Goal: Task Accomplishment & Management: Complete application form

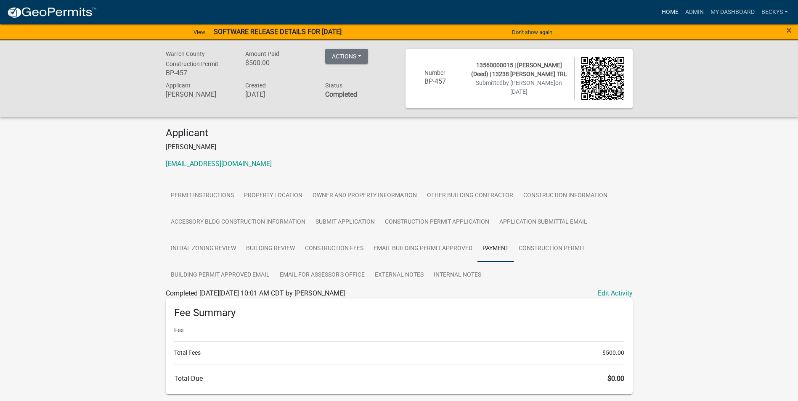
click at [668, 16] on link "Home" at bounding box center [671, 12] width 24 height 16
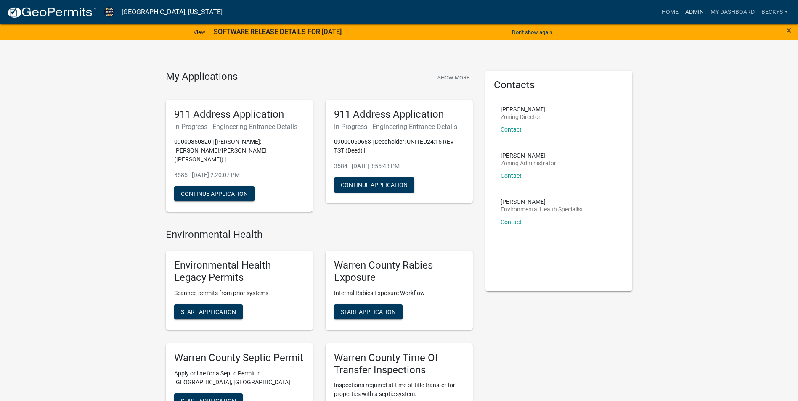
click at [694, 8] on link "Admin" at bounding box center [694, 12] width 25 height 16
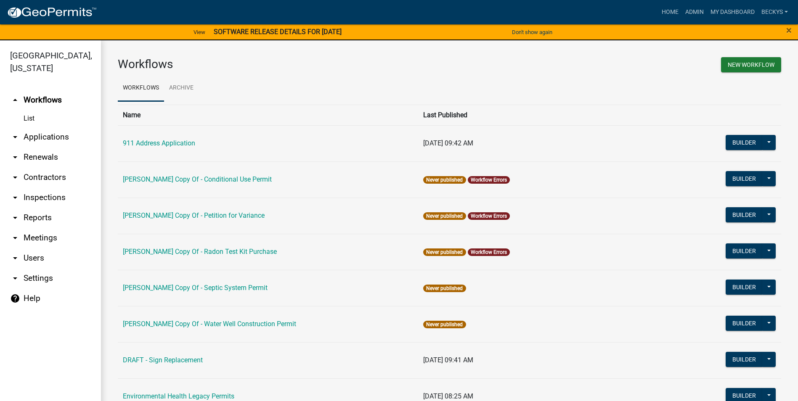
click at [163, 114] on th "Name" at bounding box center [268, 115] width 300 height 21
drag, startPoint x: 163, startPoint y: 114, endPoint x: 52, endPoint y: 125, distance: 112.0
click at [52, 127] on link "arrow_drop_down Applications" at bounding box center [50, 137] width 101 height 20
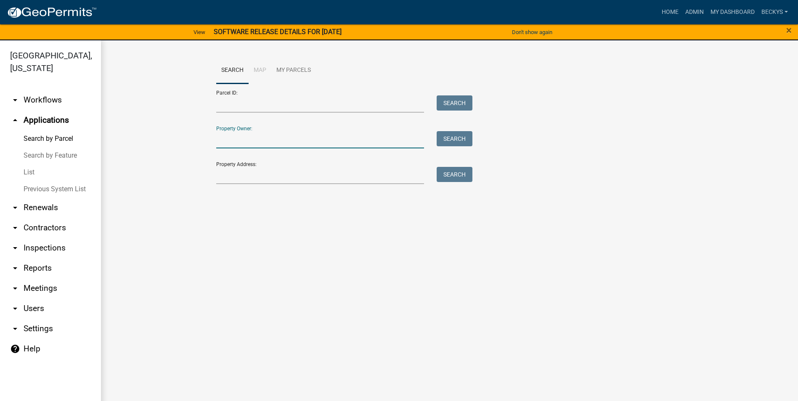
click at [226, 138] on input "Property Owner:" at bounding box center [320, 139] width 208 height 17
click at [688, 11] on link "Admin" at bounding box center [694, 12] width 25 height 16
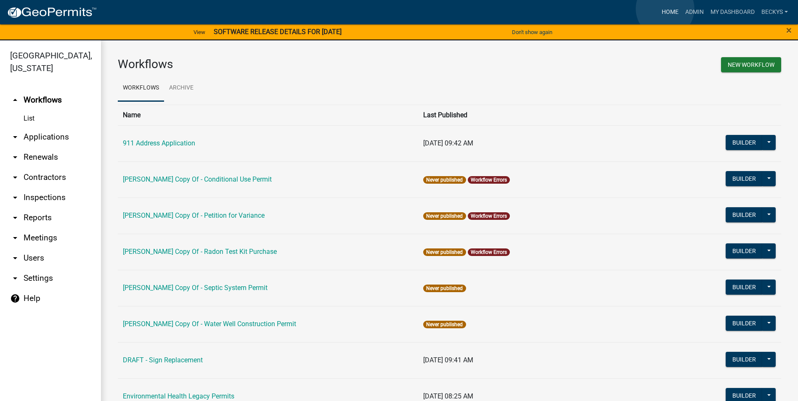
click at [665, 9] on link "Home" at bounding box center [671, 12] width 24 height 16
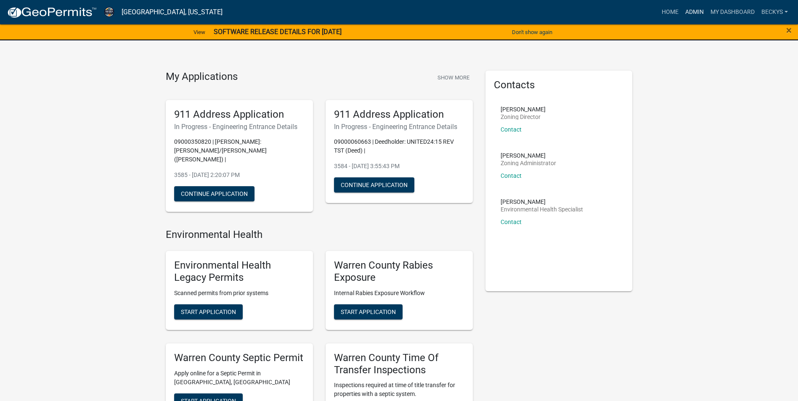
click at [693, 10] on link "Admin" at bounding box center [694, 12] width 25 height 16
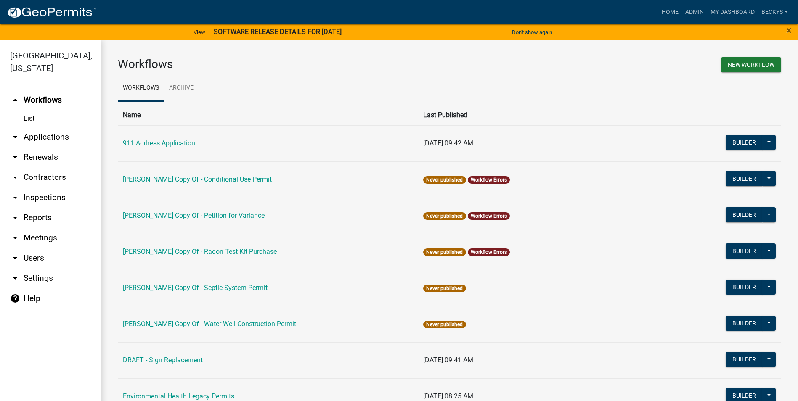
click at [61, 127] on link "arrow_drop_down Applications" at bounding box center [50, 137] width 101 height 20
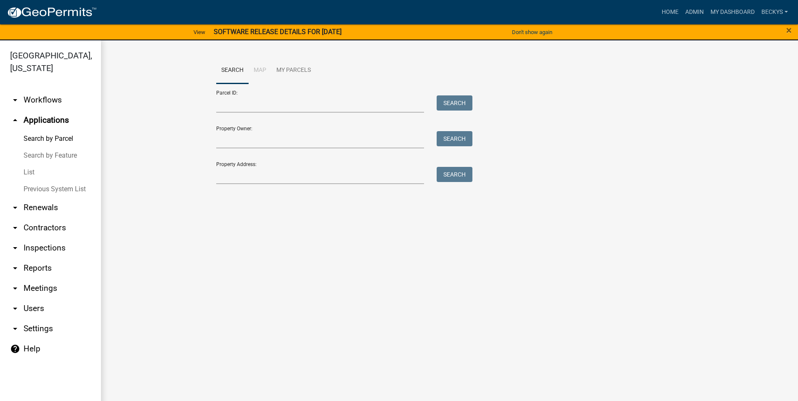
click at [34, 164] on link "List" at bounding box center [50, 172] width 101 height 17
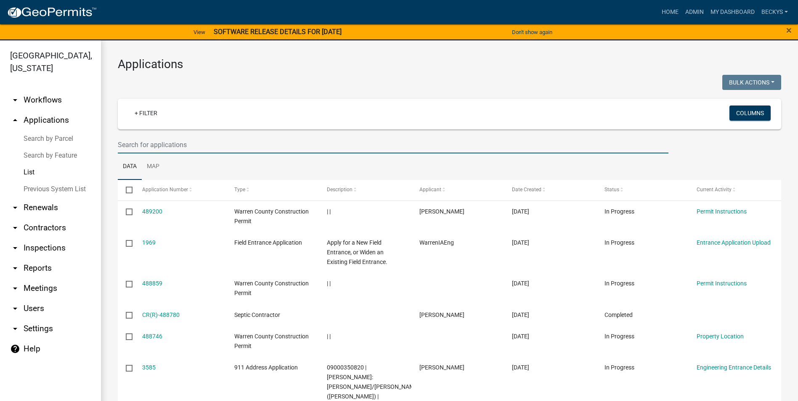
click at [131, 148] on input "text" at bounding box center [393, 144] width 551 height 17
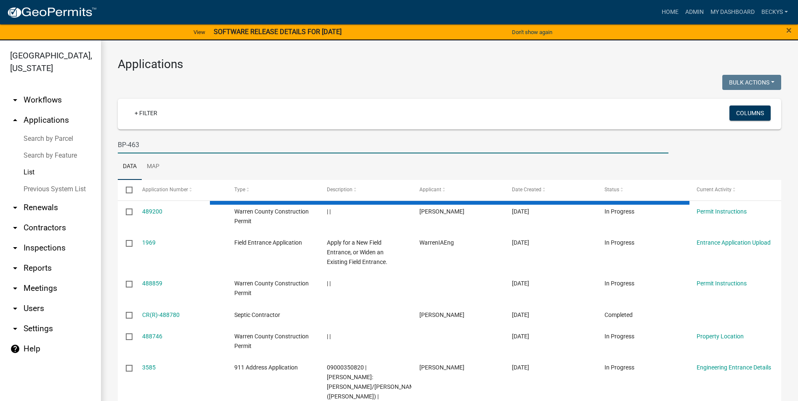
type input "BP-463"
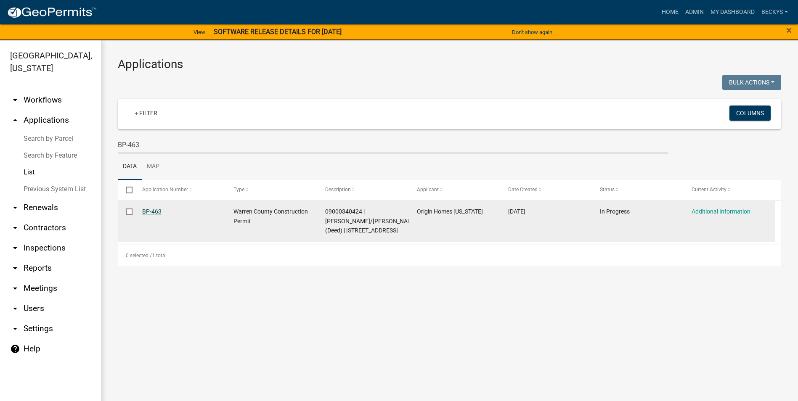
click at [151, 210] on link "BP-463" at bounding box center [151, 211] width 19 height 7
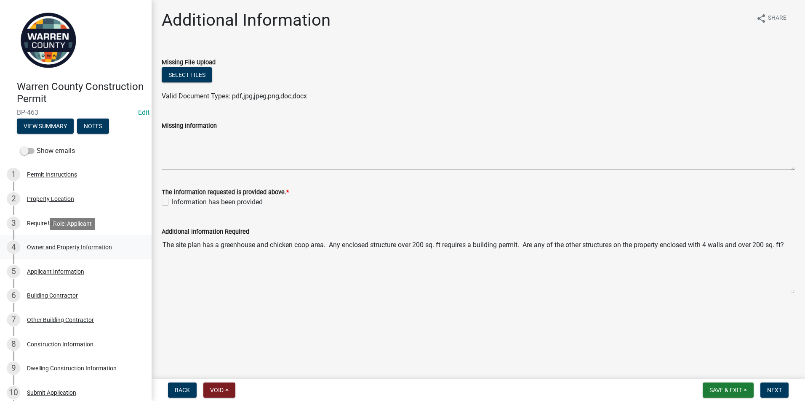
click at [59, 246] on div "Owner and Property Information" at bounding box center [69, 248] width 85 height 6
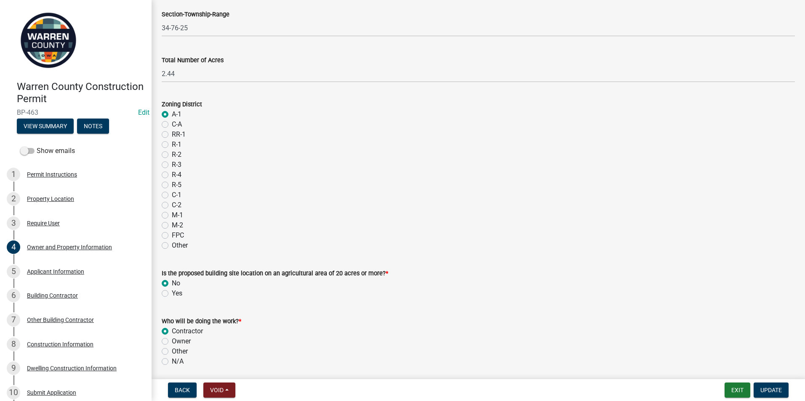
scroll to position [658, 0]
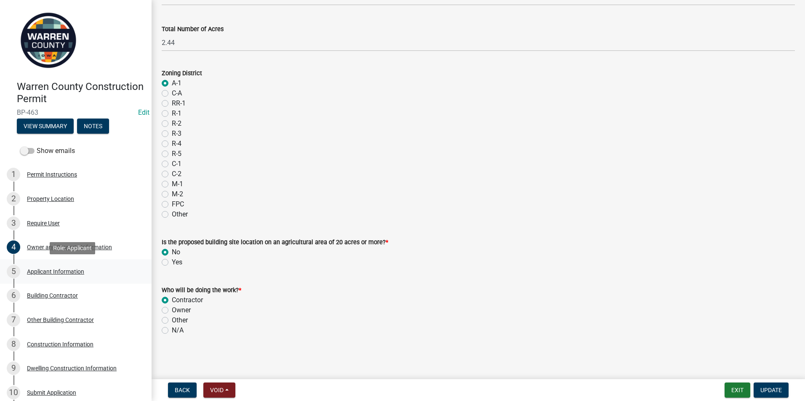
click at [65, 270] on div "Applicant Information" at bounding box center [55, 272] width 57 height 6
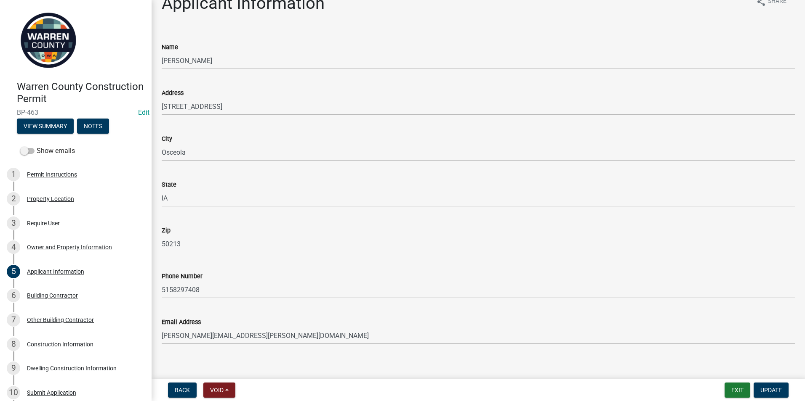
scroll to position [25, 0]
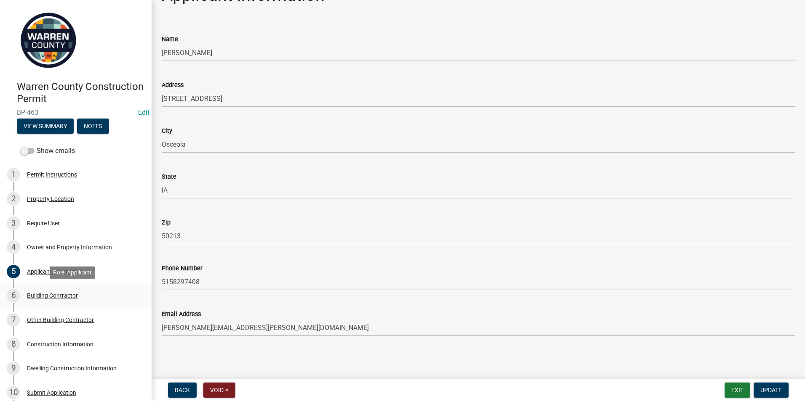
click at [63, 293] on div "Building Contractor" at bounding box center [52, 296] width 51 height 6
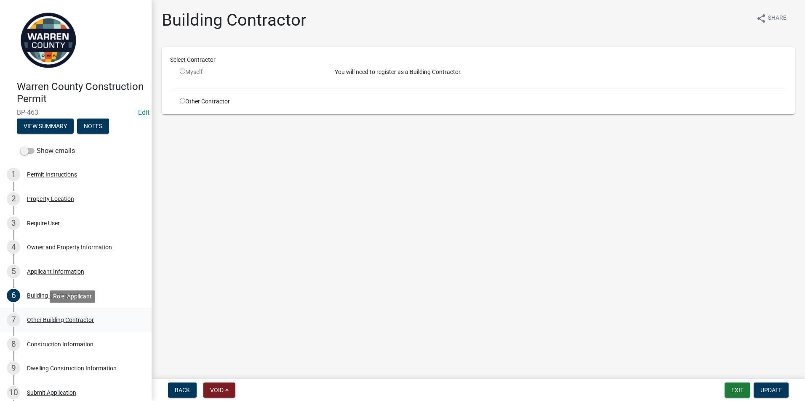
click at [48, 319] on div "Other Building Contractor" at bounding box center [60, 320] width 67 height 6
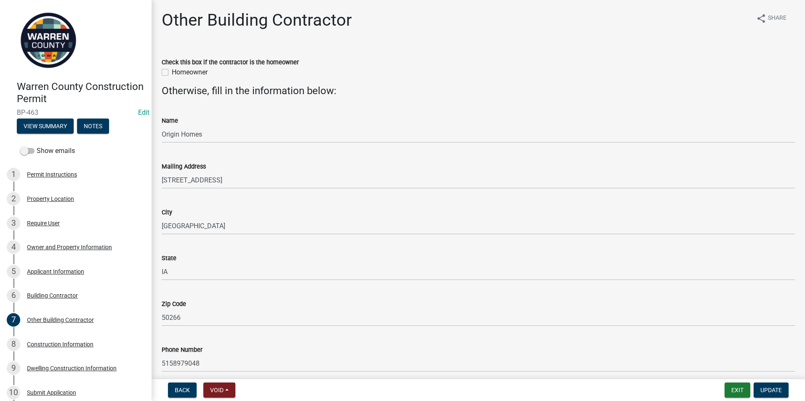
scroll to position [82, 0]
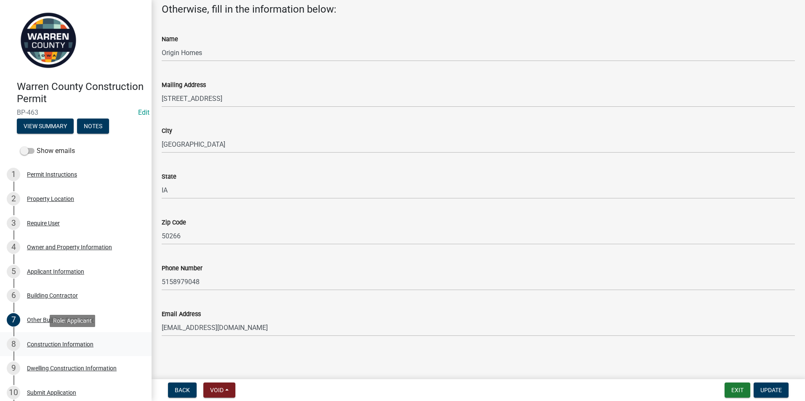
click at [48, 344] on div "Construction Information" at bounding box center [60, 345] width 66 height 6
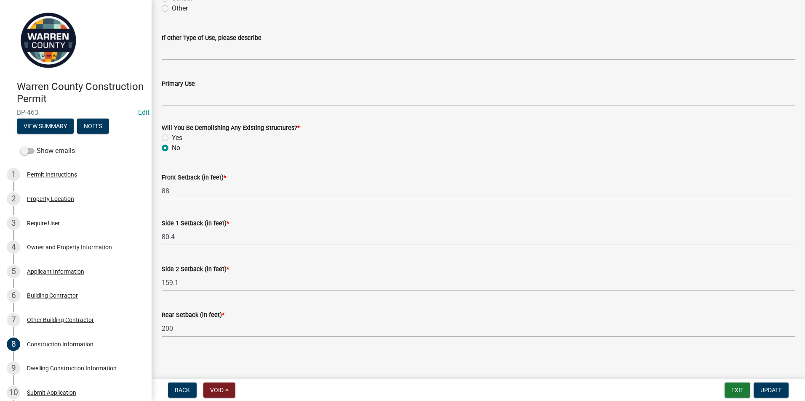
scroll to position [254, 0]
click at [85, 364] on div "9 Dwelling Construction Information" at bounding box center [72, 368] width 131 height 13
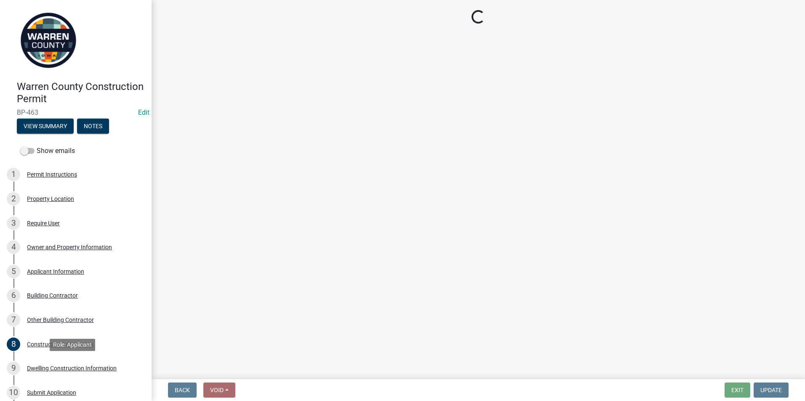
select select "6be2891c-b014-4eb5-8316-9de7191813e4"
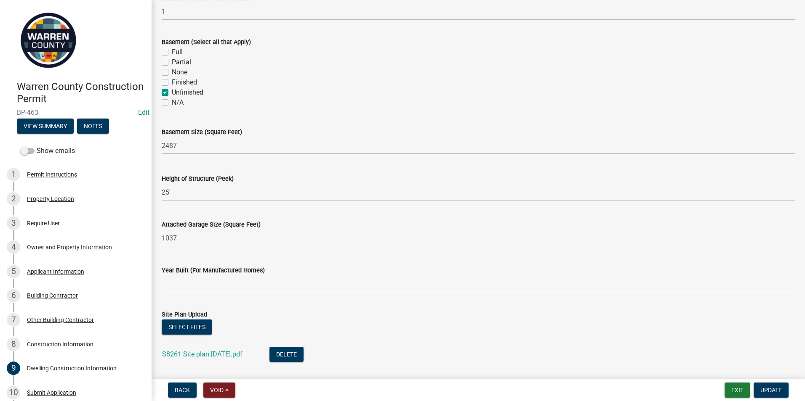
scroll to position [463, 0]
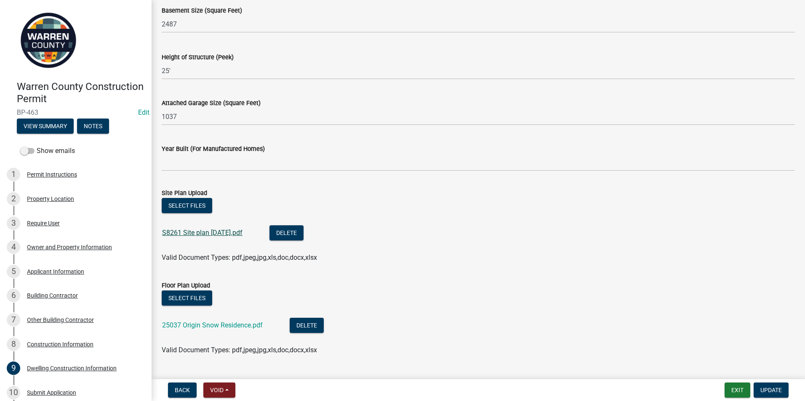
click at [201, 232] on link "S8261 Site plan [DATE].pdf" at bounding box center [202, 233] width 80 height 8
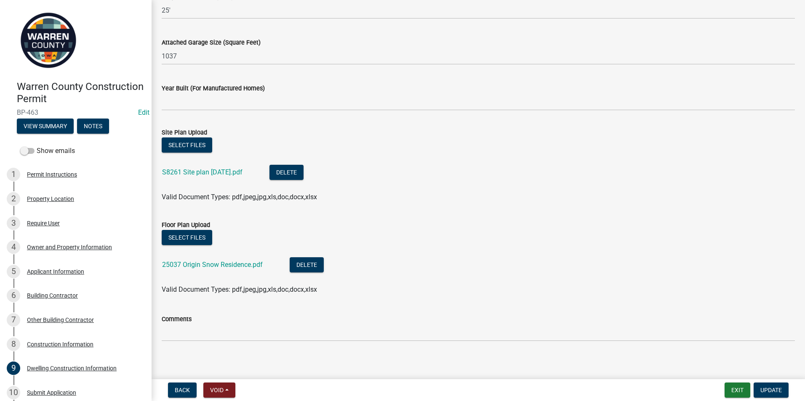
scroll to position [529, 0]
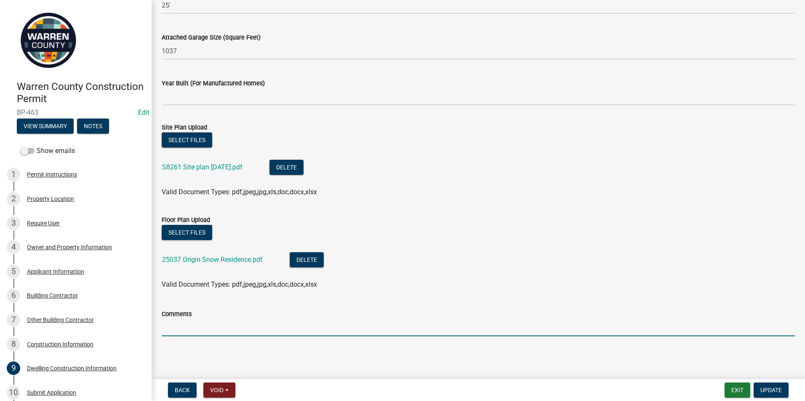
click at [177, 330] on input "Comments" at bounding box center [478, 327] width 633 height 17
click at [213, 326] on input "Other structures are proposals that they are not planning to do with this proje…" at bounding box center [478, 327] width 633 height 17
type input "Other structures such as chicken coop, etc., are proposals that they are not pl…"
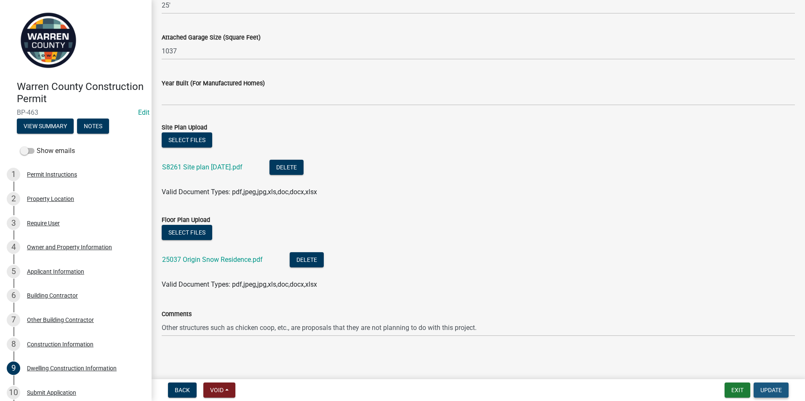
click at [764, 390] on span "Update" at bounding box center [770, 390] width 21 height 7
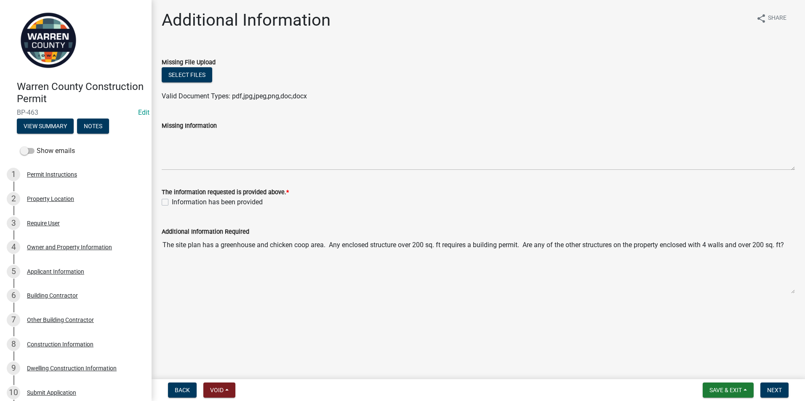
click at [172, 199] on label "Information has been provided" at bounding box center [217, 202] width 91 height 10
click at [172, 199] on input "Information has been provided" at bounding box center [174, 199] width 5 height 5
checkbox input "true"
click at [771, 388] on span "Next" at bounding box center [774, 390] width 15 height 7
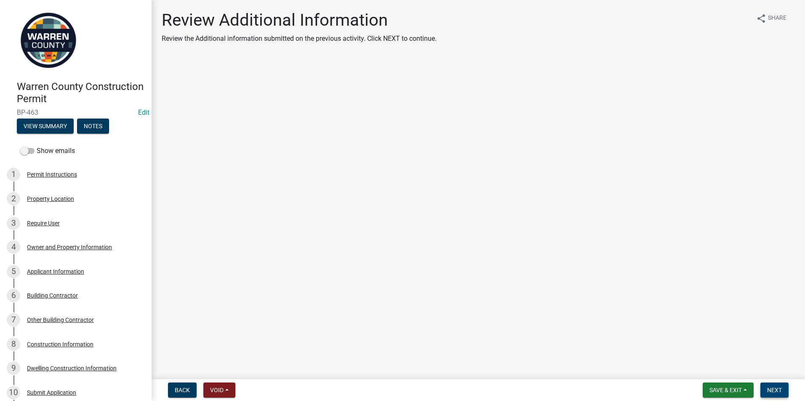
click at [775, 391] on span "Next" at bounding box center [774, 390] width 15 height 7
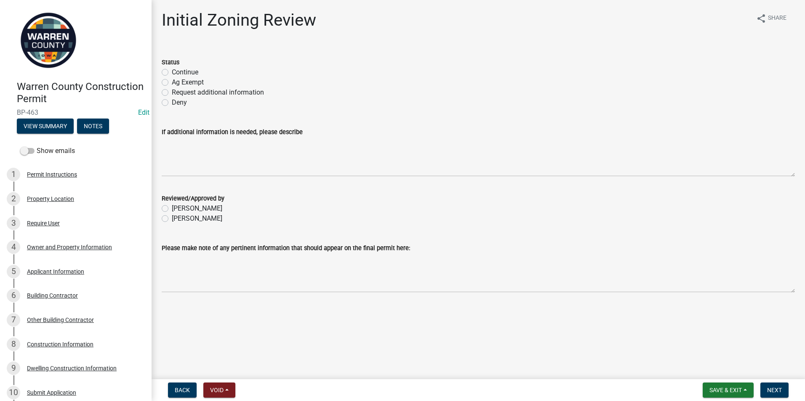
click at [172, 74] on label "Continue" at bounding box center [185, 72] width 27 height 10
click at [172, 73] on input "Continue" at bounding box center [174, 69] width 5 height 5
radio input "true"
click at [172, 219] on label "[PERSON_NAME]" at bounding box center [197, 219] width 51 height 10
click at [172, 219] on input "[PERSON_NAME]" at bounding box center [174, 216] width 5 height 5
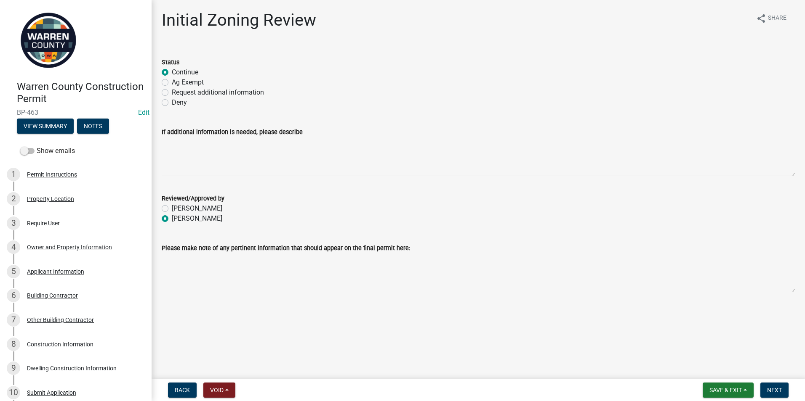
radio input "true"
click at [771, 385] on button "Next" at bounding box center [774, 390] width 28 height 15
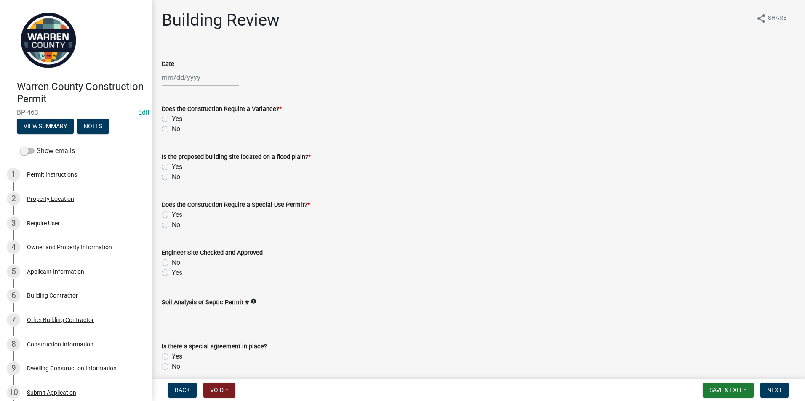
select select "10"
select select "2025"
click at [178, 82] on div "[PERSON_NAME] Feb Mar Apr [PERSON_NAME][DATE] Oct Nov [DATE] 1526 1527 1528 152…" at bounding box center [200, 77] width 77 height 17
click at [185, 137] on div "7" at bounding box center [183, 135] width 13 height 13
type input "[DATE]"
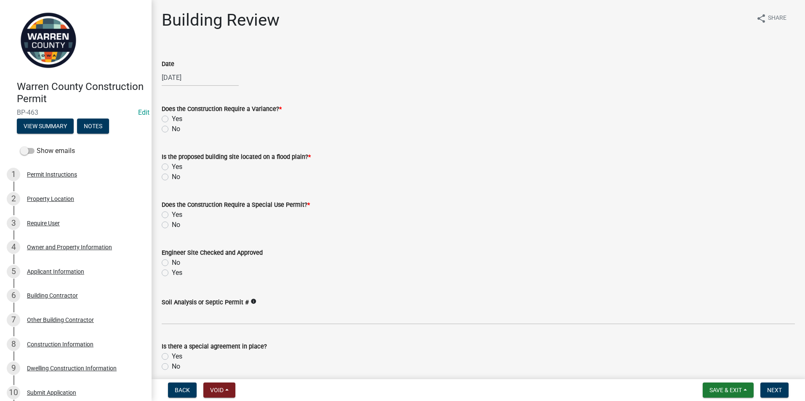
click at [172, 128] on label "No" at bounding box center [176, 129] width 8 height 10
click at [172, 128] on input "No" at bounding box center [174, 126] width 5 height 5
radio input "true"
click at [172, 175] on label "No" at bounding box center [176, 177] width 8 height 10
click at [172, 175] on input "No" at bounding box center [174, 174] width 5 height 5
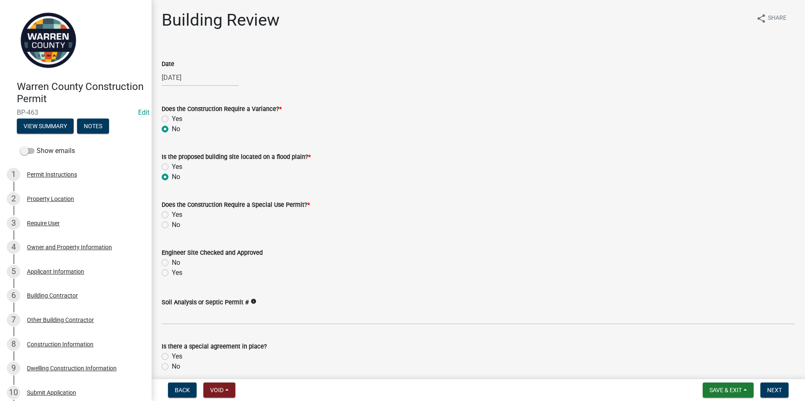
radio input "true"
click at [172, 227] on label "No" at bounding box center [176, 225] width 8 height 10
click at [172, 226] on input "No" at bounding box center [174, 222] width 5 height 5
radio input "true"
click at [172, 274] on label "Yes" at bounding box center [177, 273] width 11 height 10
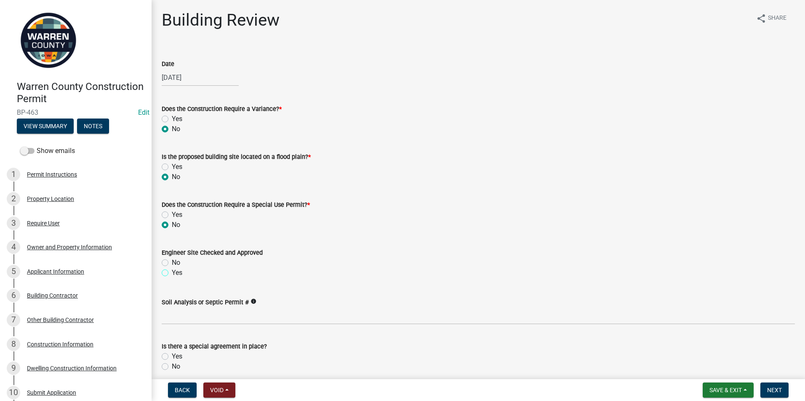
click at [172, 274] on input "Yes" at bounding box center [174, 270] width 5 height 5
radio input "true"
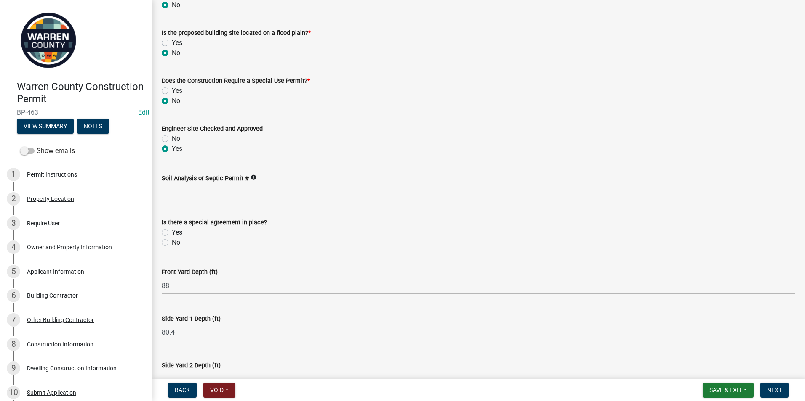
scroll to position [126, 0]
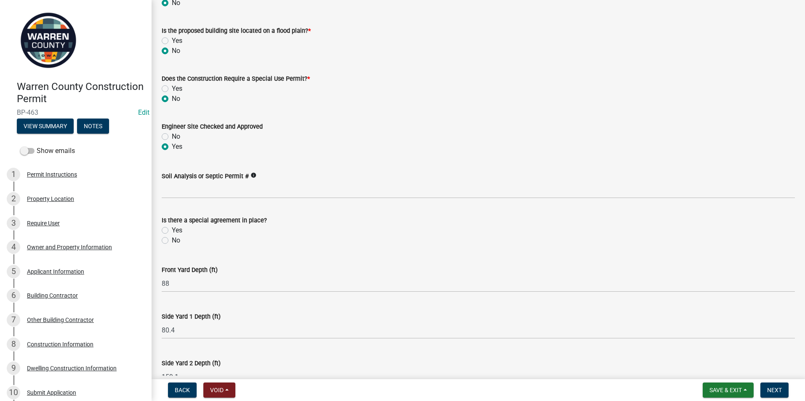
click at [172, 242] on label "No" at bounding box center [176, 241] width 8 height 10
click at [172, 241] on input "No" at bounding box center [174, 238] width 5 height 5
radio input "true"
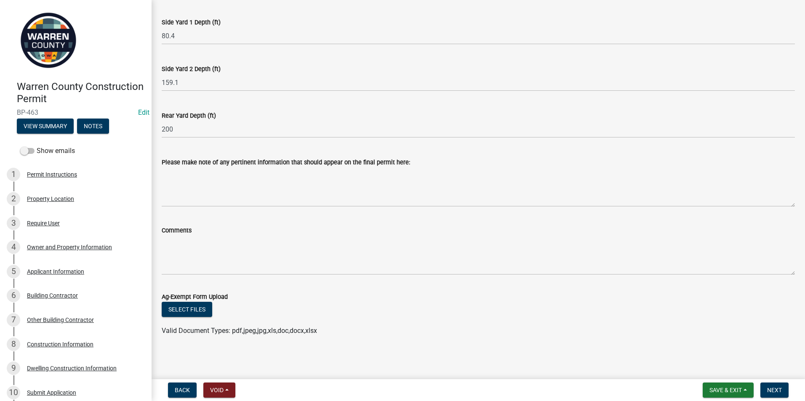
scroll to position [421, 0]
click at [776, 386] on button "Next" at bounding box center [774, 390] width 28 height 15
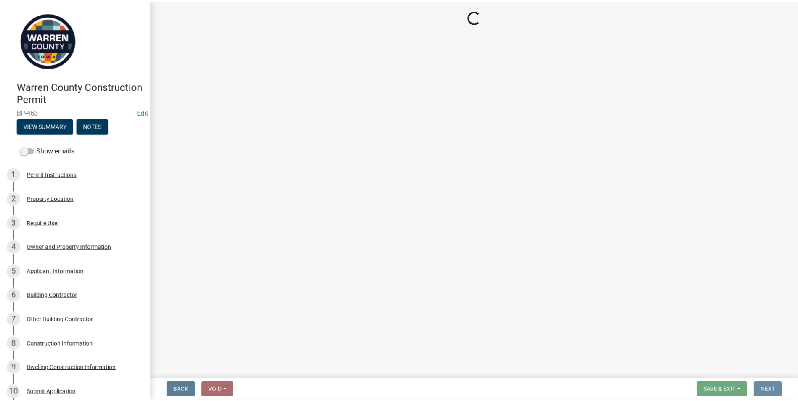
scroll to position [0, 0]
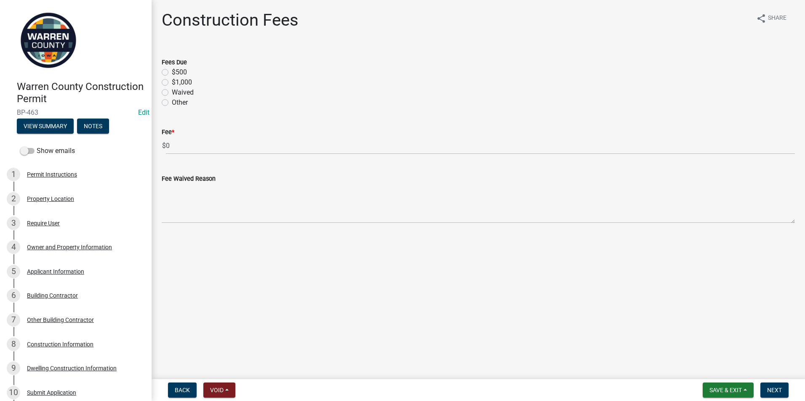
click at [172, 72] on label "$500" at bounding box center [179, 72] width 15 height 10
click at [172, 72] on input "$500" at bounding box center [174, 69] width 5 height 5
radio input "true"
click at [771, 388] on span "Next" at bounding box center [774, 390] width 15 height 7
click at [768, 387] on span "Next" at bounding box center [774, 390] width 15 height 7
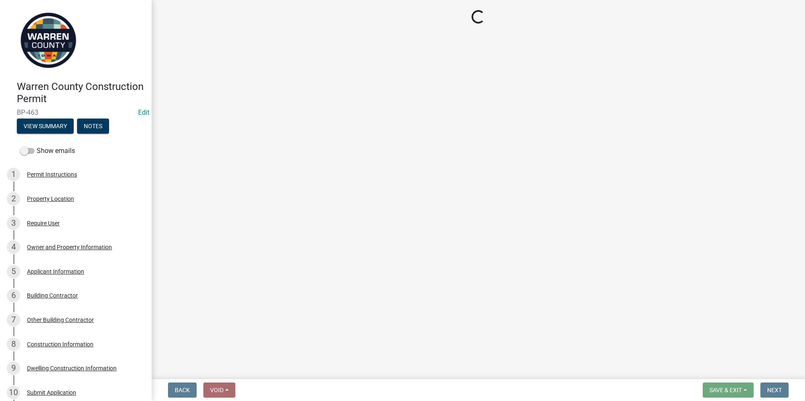
select select "3: 3"
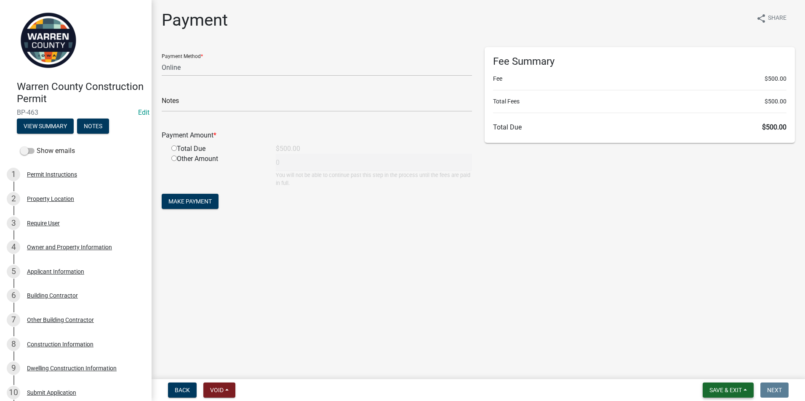
click at [721, 393] on span "Save & Exit" at bounding box center [725, 390] width 32 height 7
click at [717, 372] on button "Save & Exit" at bounding box center [719, 369] width 67 height 20
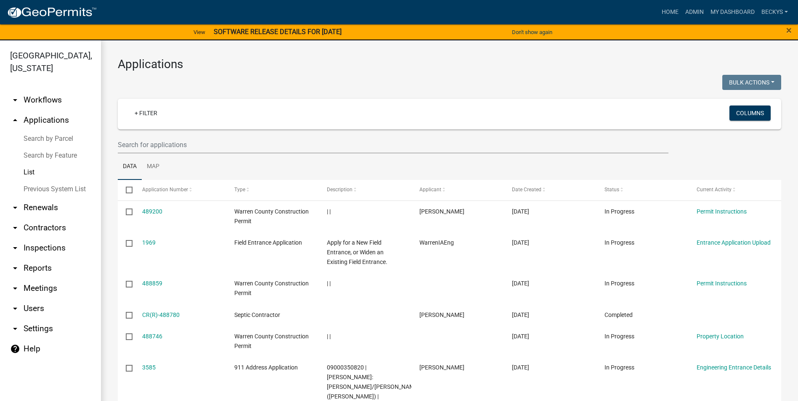
click at [26, 164] on link "List" at bounding box center [50, 172] width 101 height 17
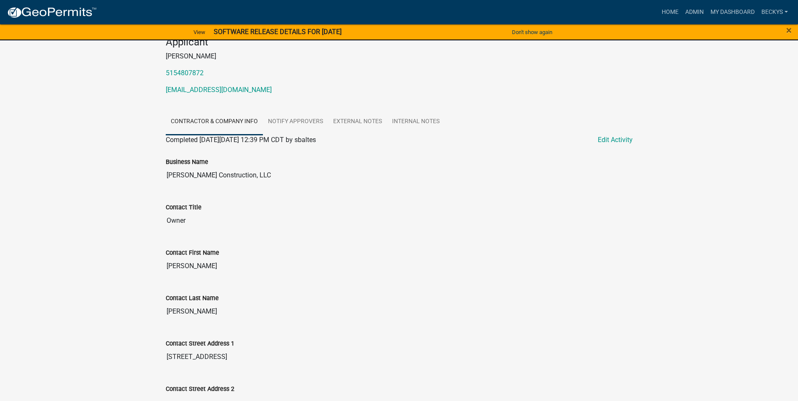
scroll to position [126, 0]
